Goal: Task Accomplishment & Management: Manage account settings

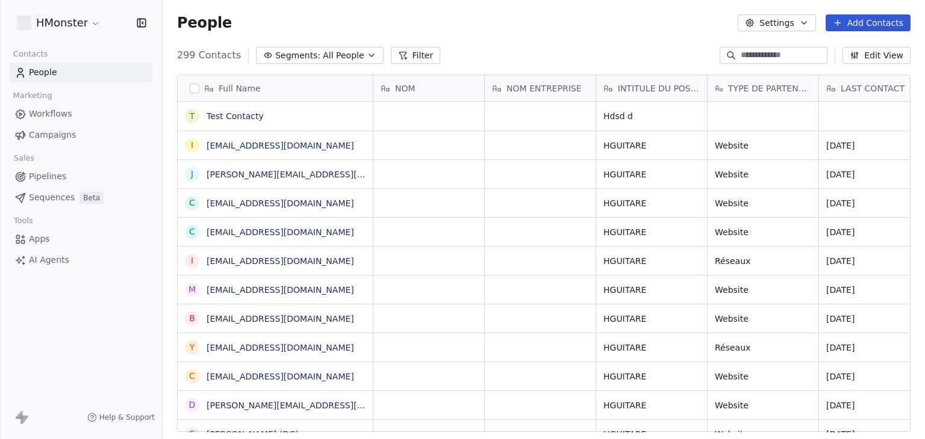
scroll to position [377, 752]
click at [45, 32] on html "HMonster Contacts People Marketing Workflows Campaigns Sales Pipelines Sequence…" at bounding box center [462, 219] width 925 height 439
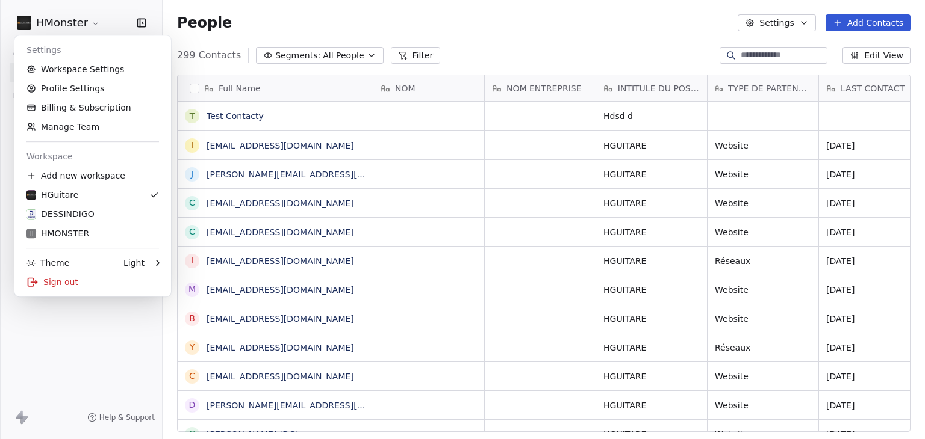
click at [556, 47] on html "HMonster Contacts People Marketing Workflows Campaigns Sales Pipelines Sequence…" at bounding box center [462, 219] width 925 height 439
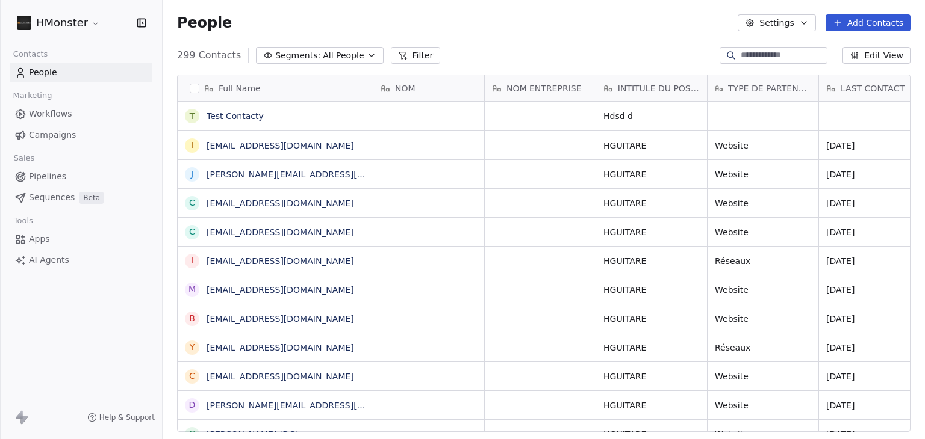
click at [899, 59] on button "Edit View" at bounding box center [876, 55] width 68 height 17
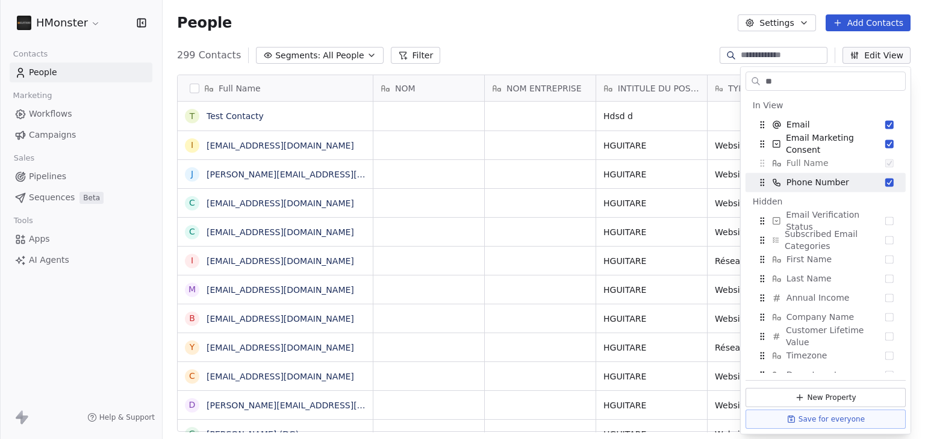
type input "**"
click at [495, 32] on div "People Settings Add Contacts" at bounding box center [544, 23] width 762 height 46
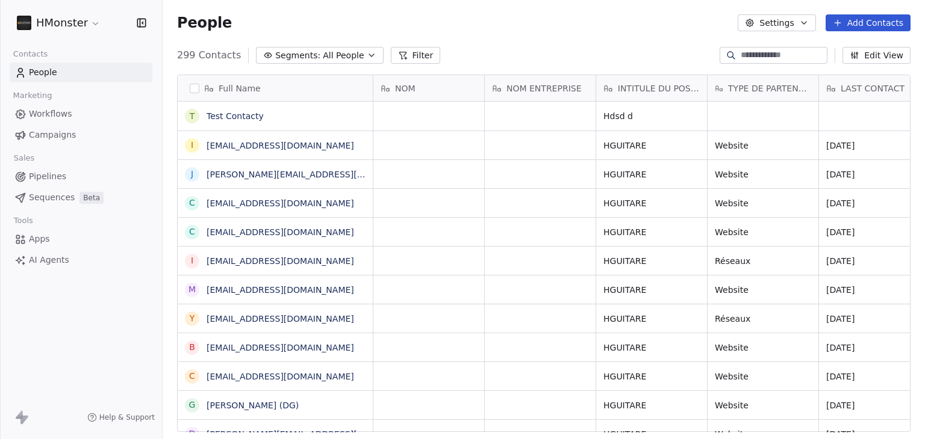
click at [65, 19] on html "HMonster Contacts People Marketing Workflows Campaigns Sales Pipelines Sequence…" at bounding box center [462, 219] width 925 height 439
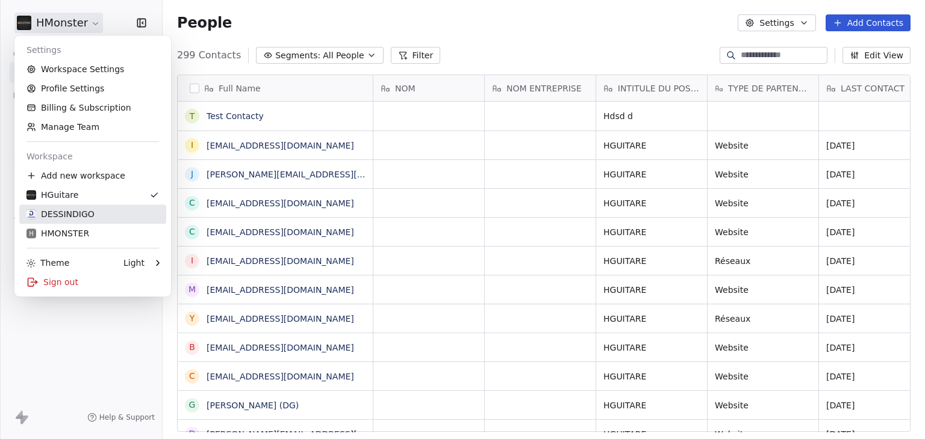
click at [42, 220] on div "DESSINDIGO" at bounding box center [60, 214] width 68 height 12
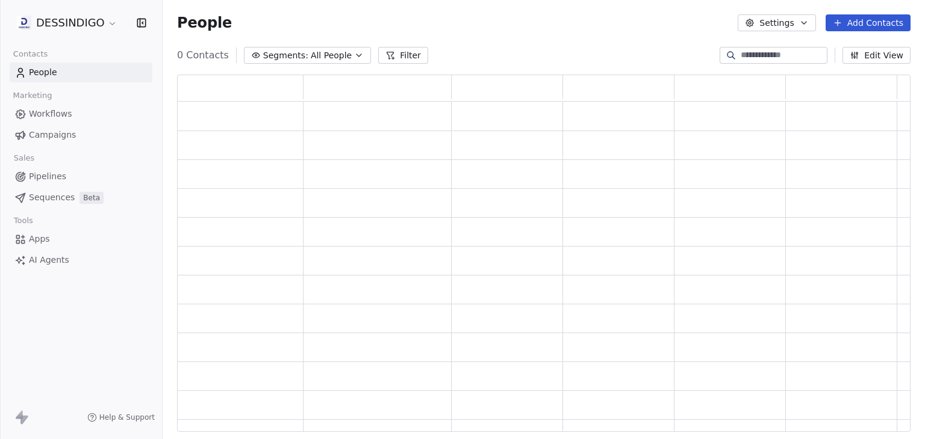
scroll to position [348, 723]
click at [858, 58] on icon "button" at bounding box center [854, 56] width 10 height 10
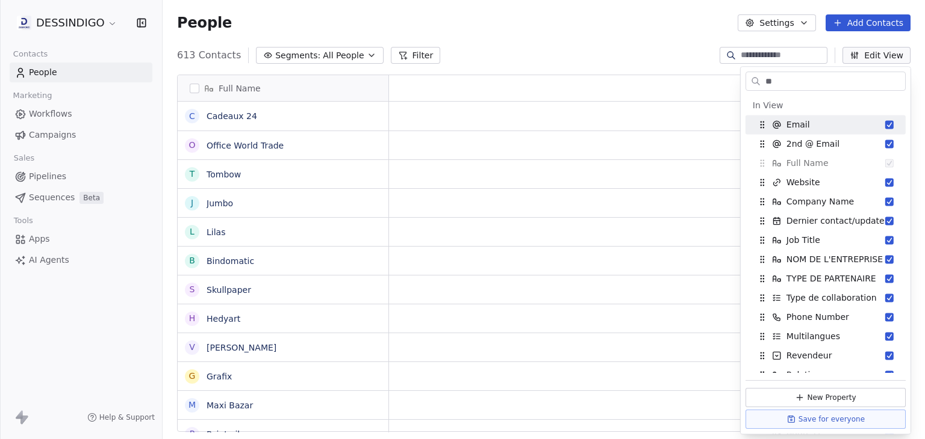
scroll to position [377, 752]
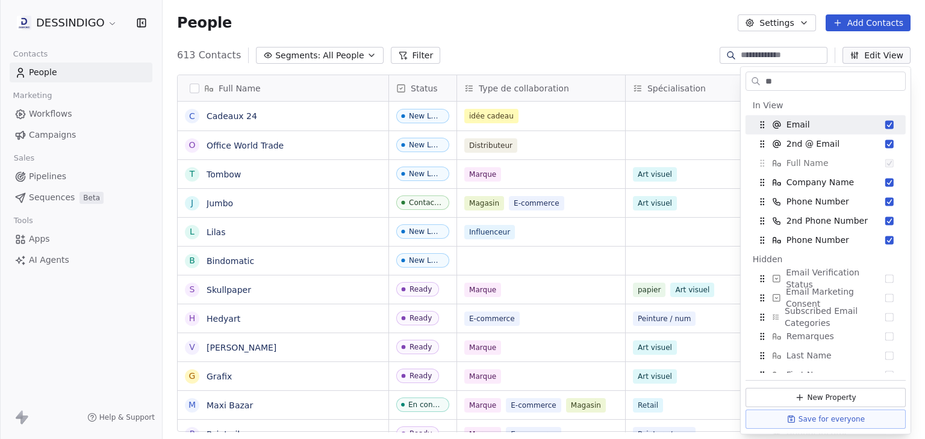
type input "**"
click at [643, 37] on div "People Settings Add Contacts" at bounding box center [544, 23] width 762 height 46
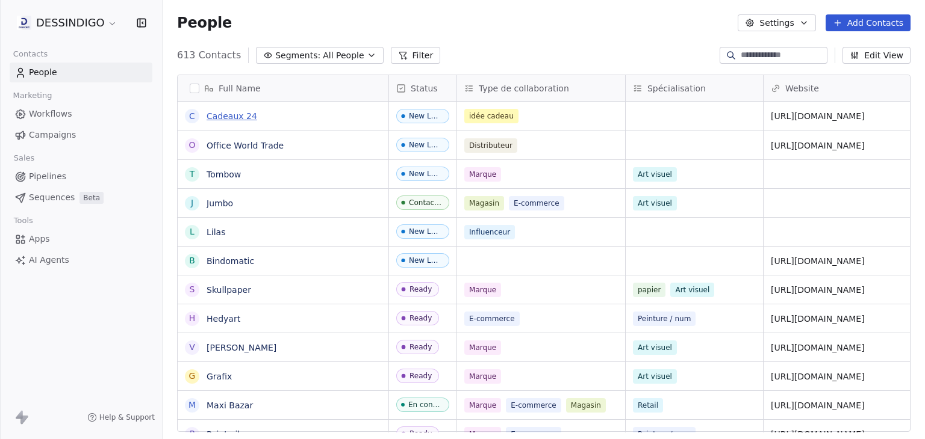
click at [246, 116] on link "Cadeaux 24" at bounding box center [231, 116] width 51 height 10
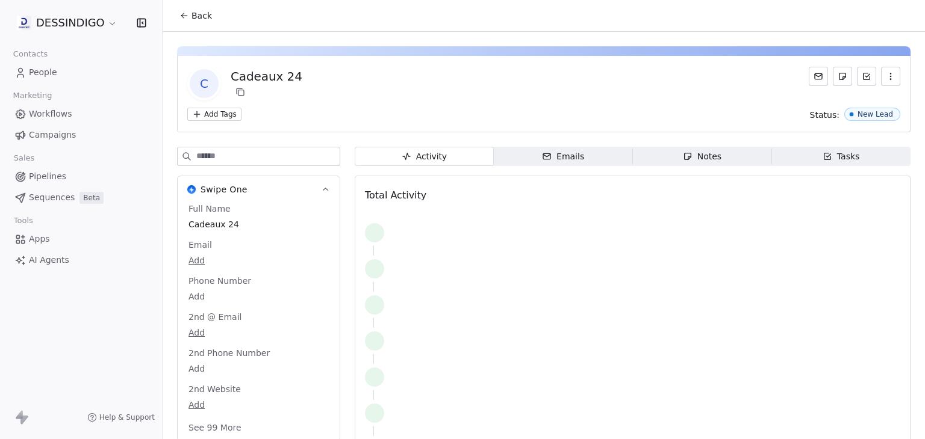
click at [193, 22] on button "Back" at bounding box center [195, 16] width 47 height 22
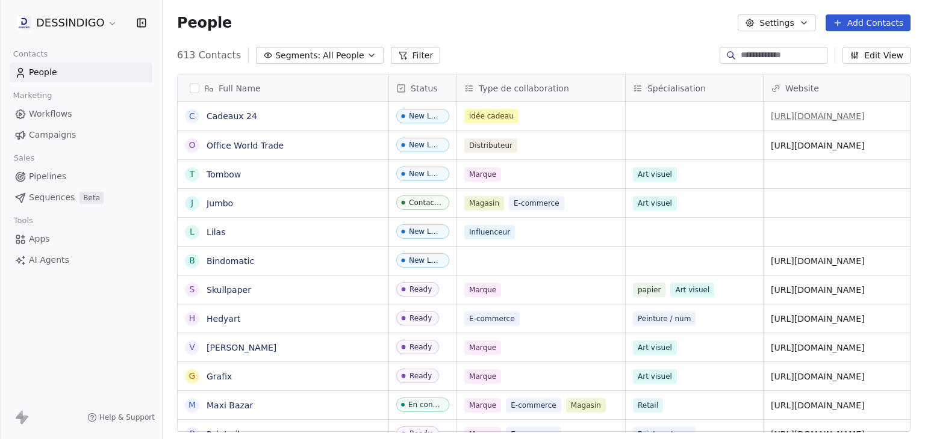
scroll to position [377, 752]
click at [776, 63] on div at bounding box center [773, 55] width 108 height 17
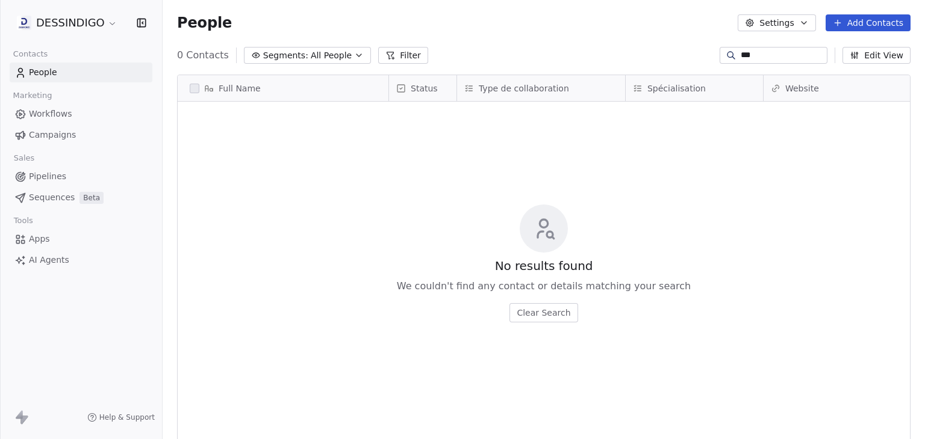
type input "****"
drag, startPoint x: 775, startPoint y: 56, endPoint x: 682, endPoint y: 52, distance: 93.4
click at [682, 52] on div "0 Contacts Segments: All People Filter **** Edit View" at bounding box center [544, 55] width 762 height 19
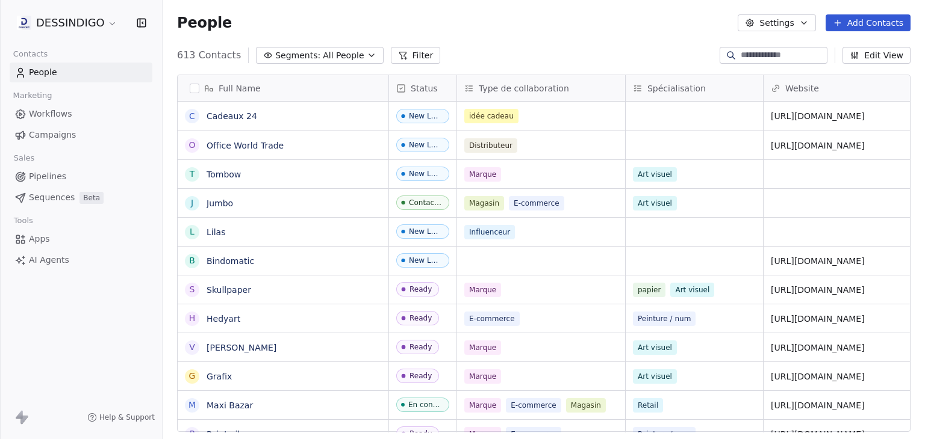
click at [553, 40] on div "People Settings Add Contacts" at bounding box center [544, 23] width 762 height 46
click at [217, 115] on link "Cadeaux 24" at bounding box center [231, 116] width 51 height 10
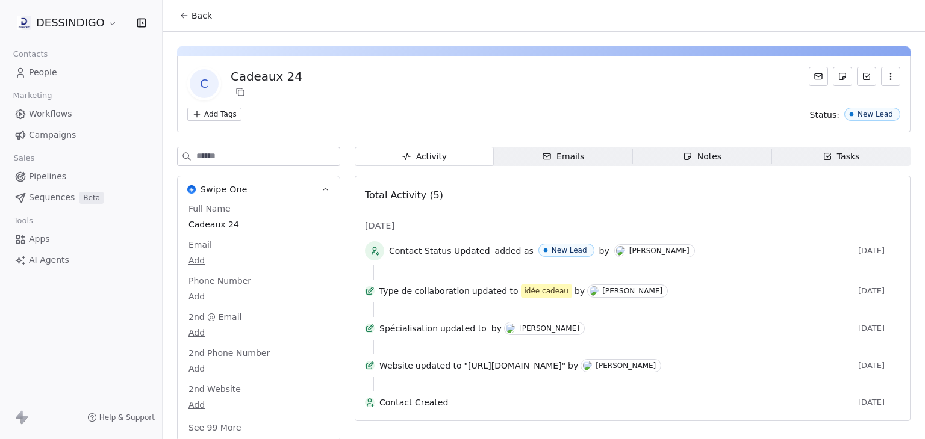
click at [586, 160] on span "Emails Emails" at bounding box center [563, 156] width 139 height 19
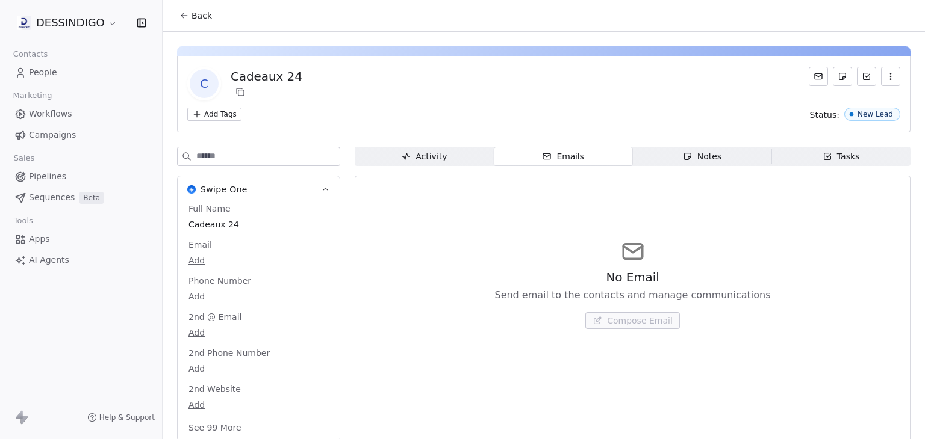
click at [682, 252] on div "No Email Send email to the contacts and manage communications Compose Email" at bounding box center [632, 284] width 535 height 148
click at [623, 248] on icon at bounding box center [632, 251] width 19 height 15
click at [202, 10] on span "Back" at bounding box center [201, 16] width 20 height 12
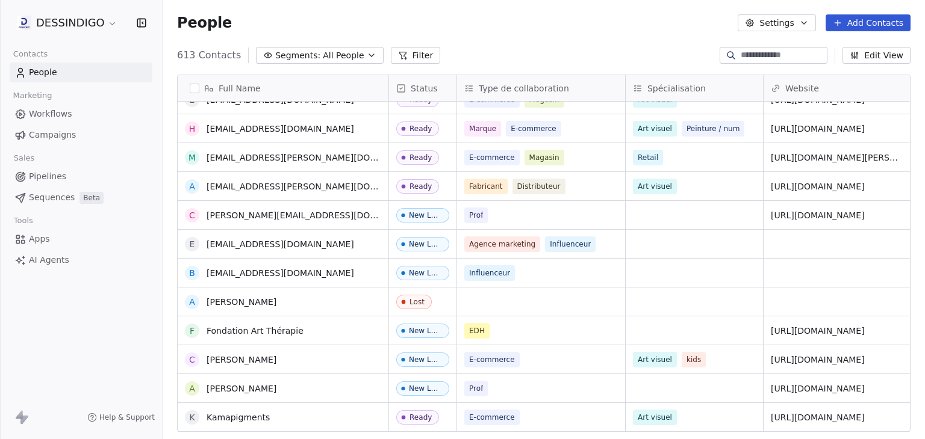
scroll to position [782, 0]
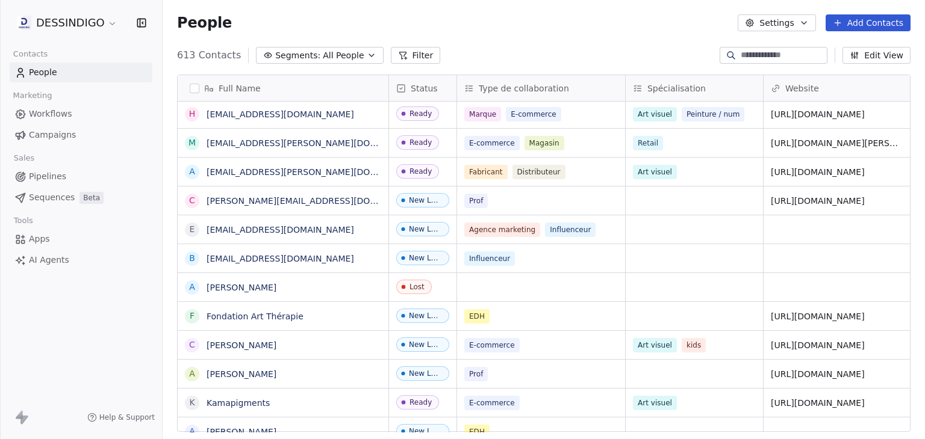
click at [88, 17] on html "DESSINDIGO Contacts People Marketing Workflows Campaigns Sales Pipelines Sequen…" at bounding box center [462, 219] width 925 height 439
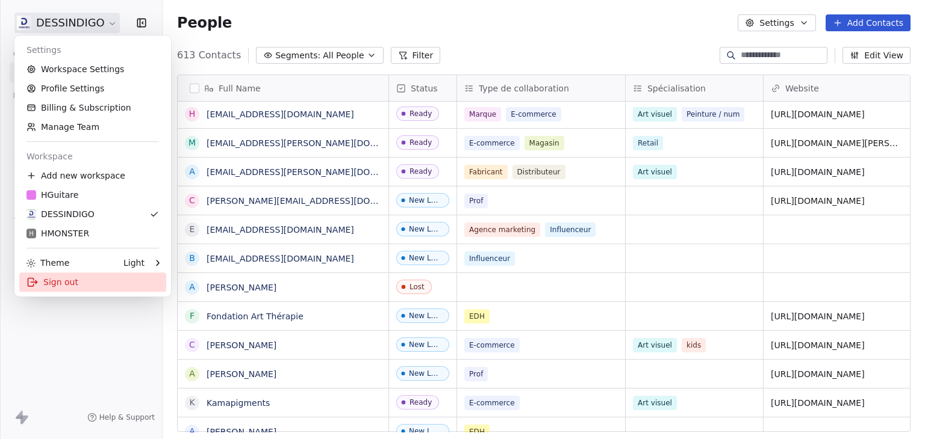
click at [70, 280] on div "Sign out" at bounding box center [92, 282] width 147 height 19
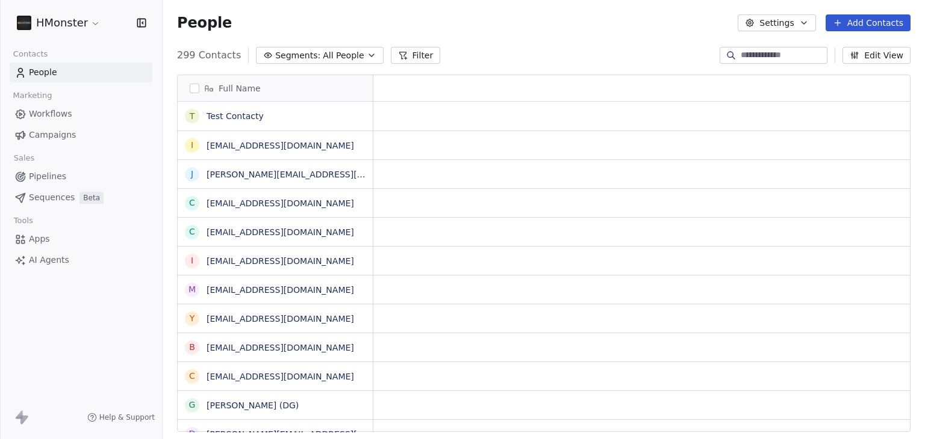
scroll to position [10, 10]
